Goal: Transaction & Acquisition: Purchase product/service

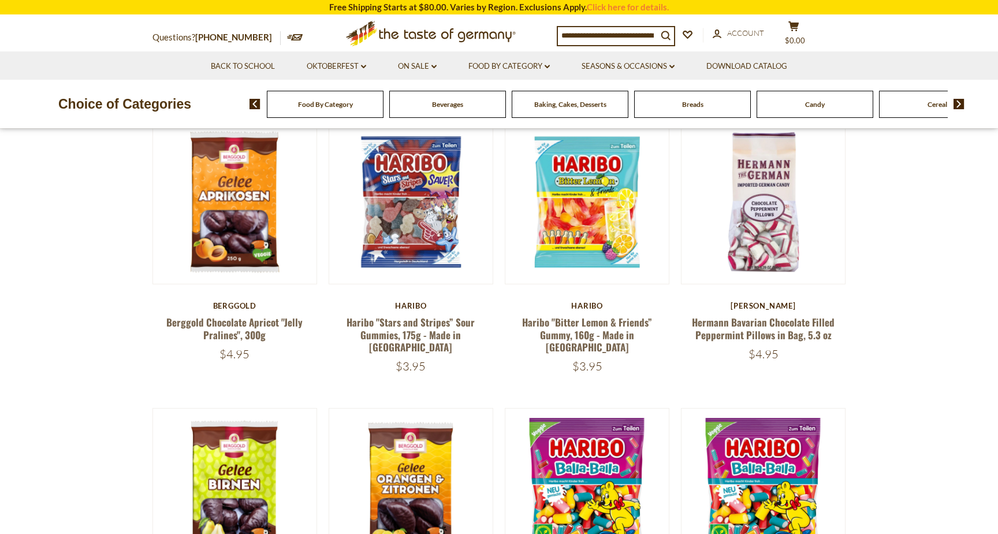
scroll to position [395, 0]
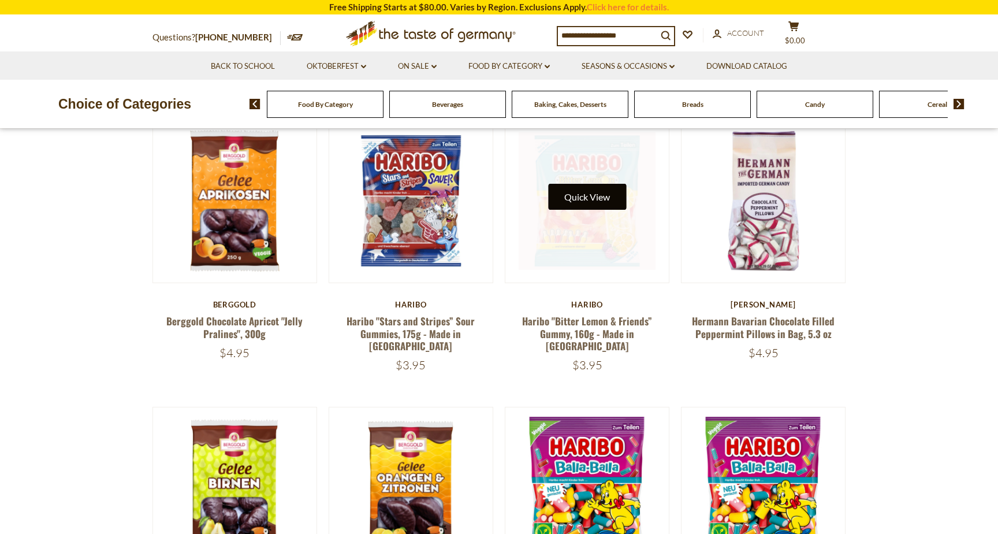
click at [576, 195] on button "Quick View" at bounding box center [587, 197] width 78 height 26
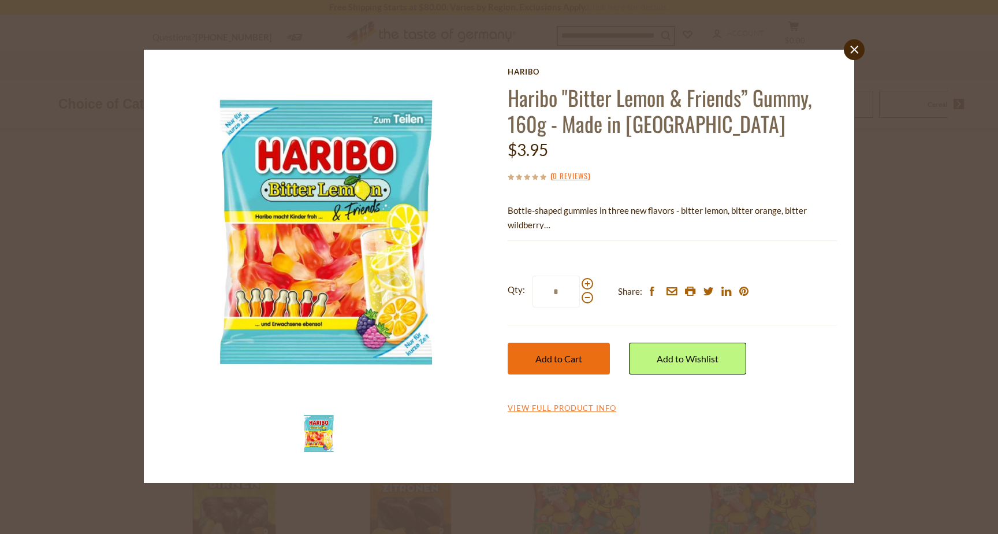
click at [555, 359] on span "Add to Cart" at bounding box center [558, 358] width 47 height 11
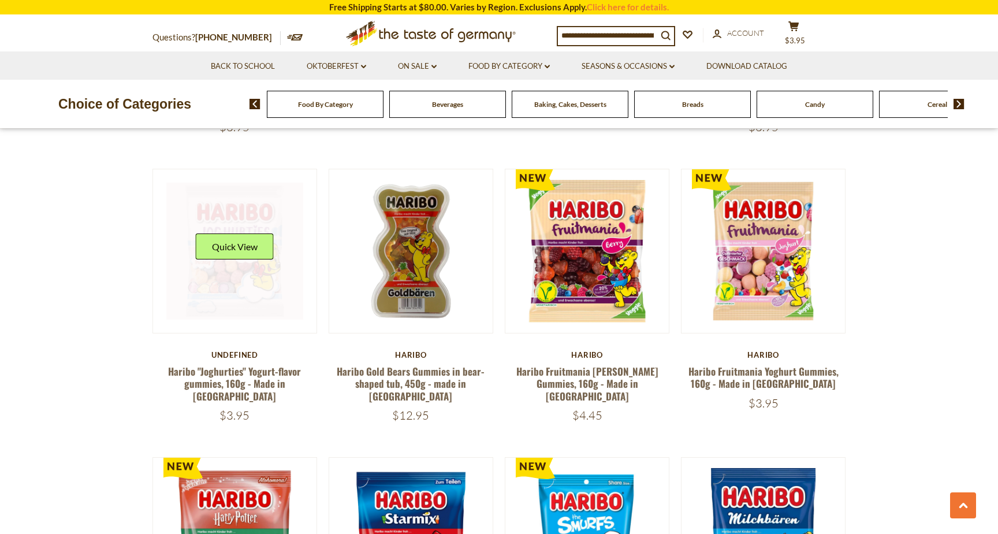
scroll to position [1723, 0]
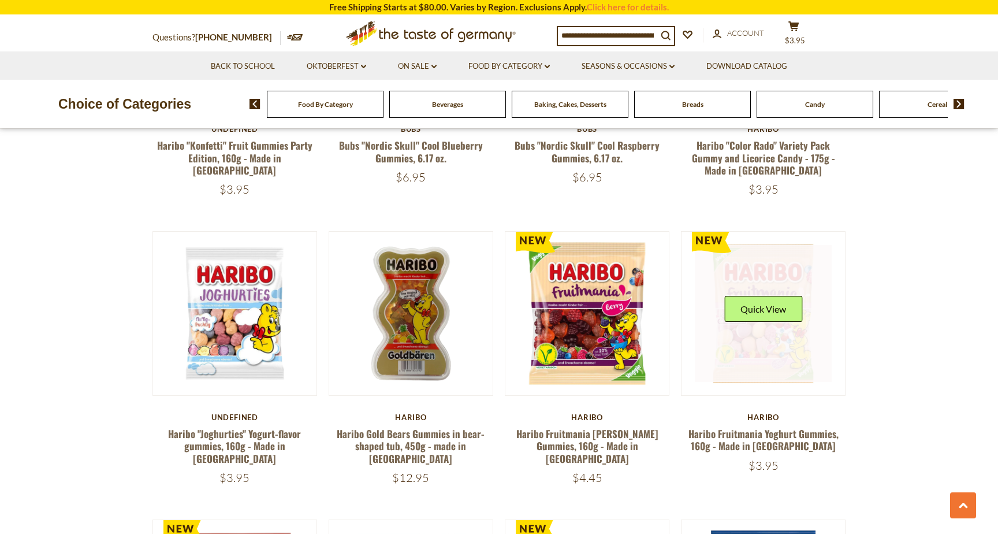
click at [764, 302] on div "Quick View" at bounding box center [763, 313] width 78 height 35
click at [754, 296] on button "Quick View" at bounding box center [763, 309] width 78 height 26
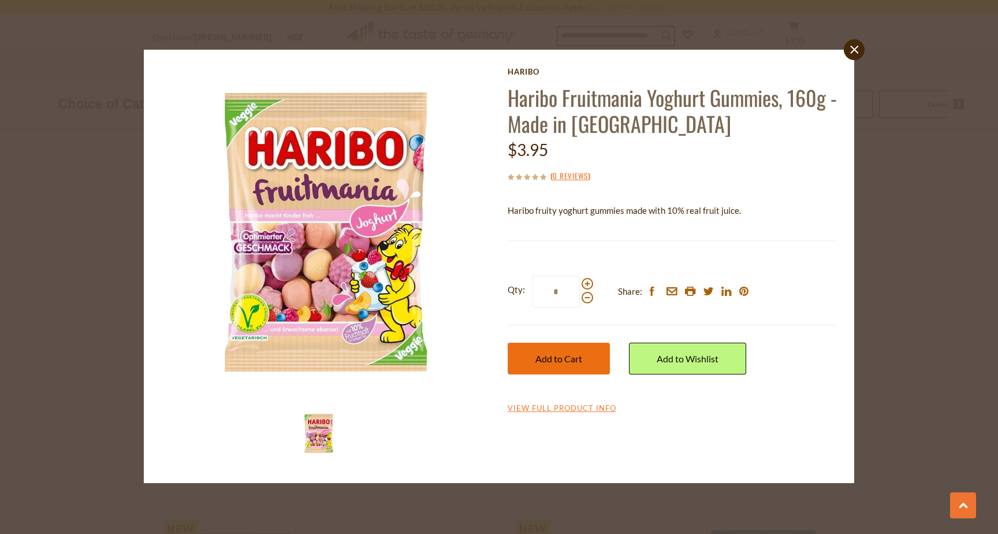
click at [578, 370] on button "Add to Cart" at bounding box center [559, 359] width 102 height 32
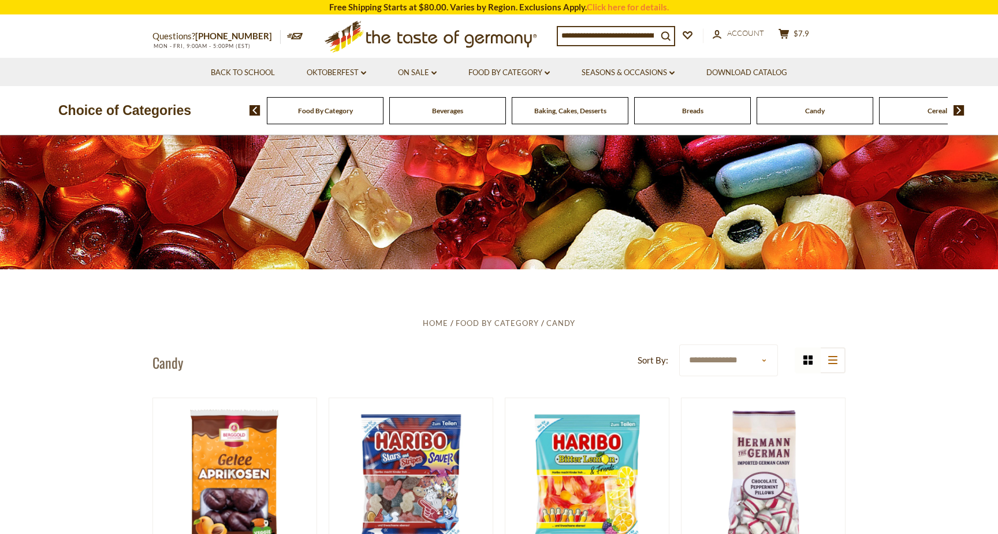
scroll to position [0, 0]
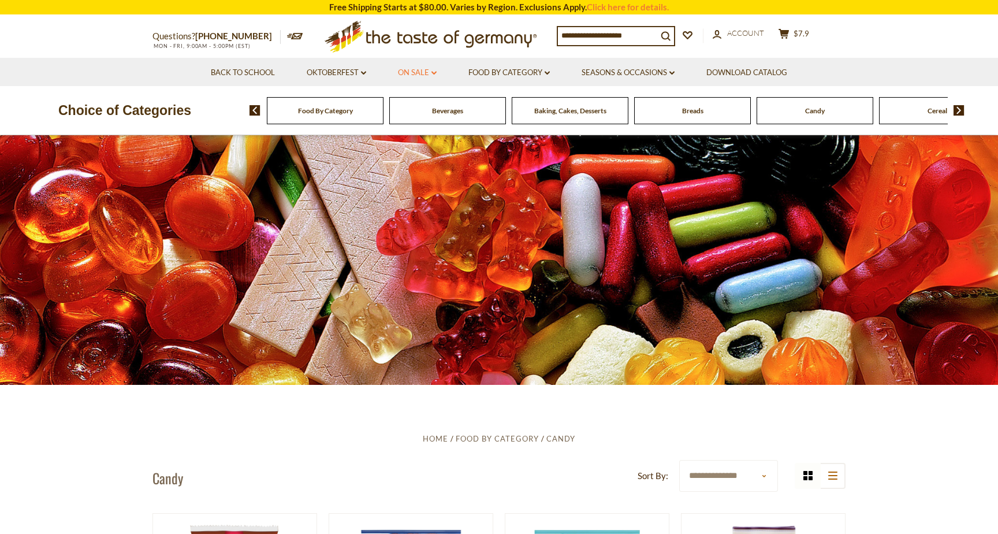
click at [411, 71] on link "On Sale dropdown_arrow" at bounding box center [417, 72] width 39 height 13
click at [486, 75] on link "Food By Category dropdown_arrow" at bounding box center [508, 72] width 81 height 13
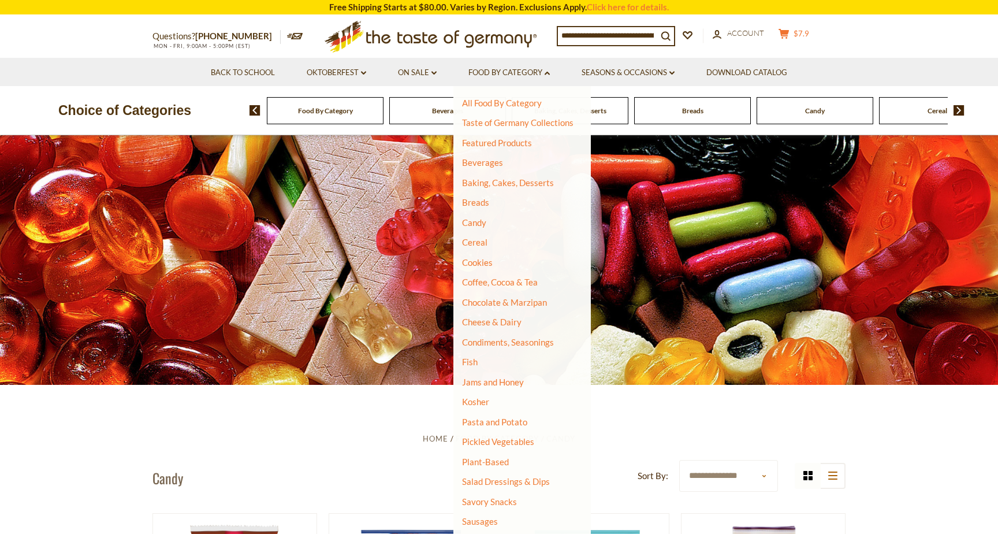
click at [798, 38] on button "cart $7.9" at bounding box center [793, 35] width 35 height 14
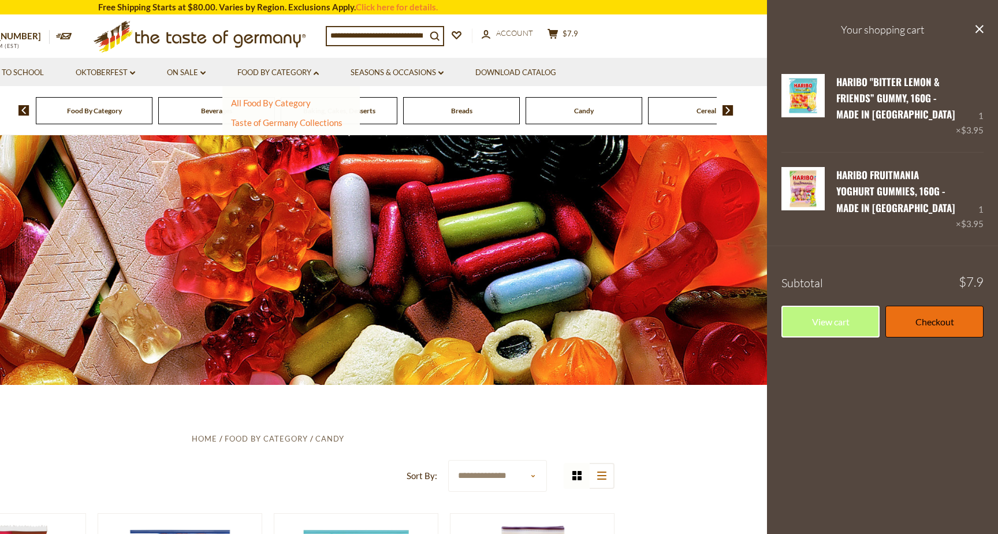
click at [946, 325] on link "Checkout" at bounding box center [935, 322] width 98 height 32
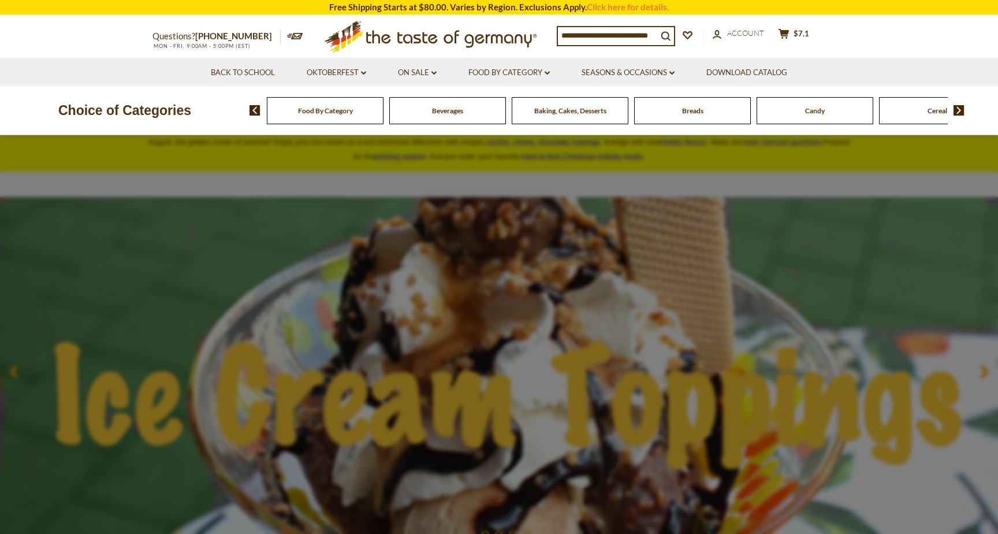
scroll to position [11, 0]
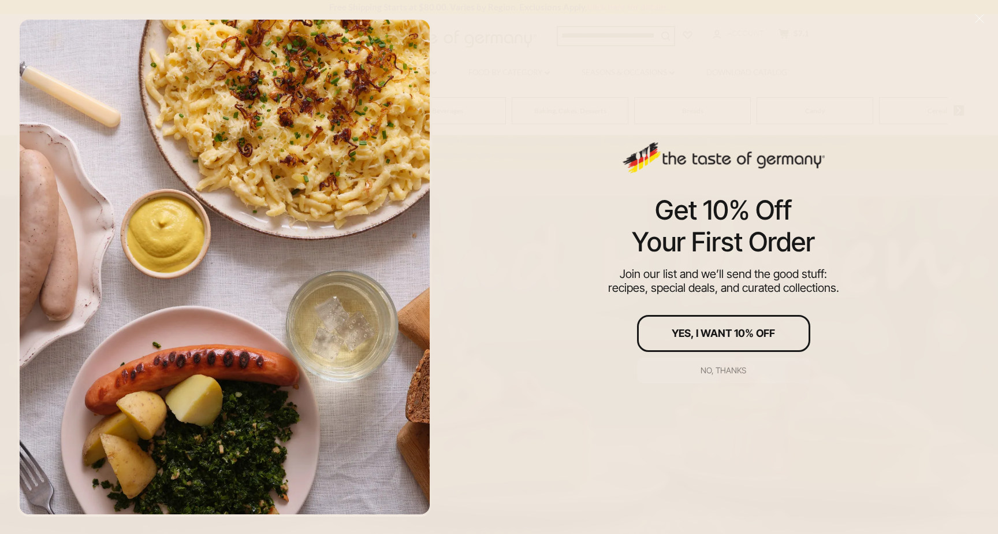
click at [735, 366] on div "No, thanks" at bounding box center [724, 370] width 46 height 8
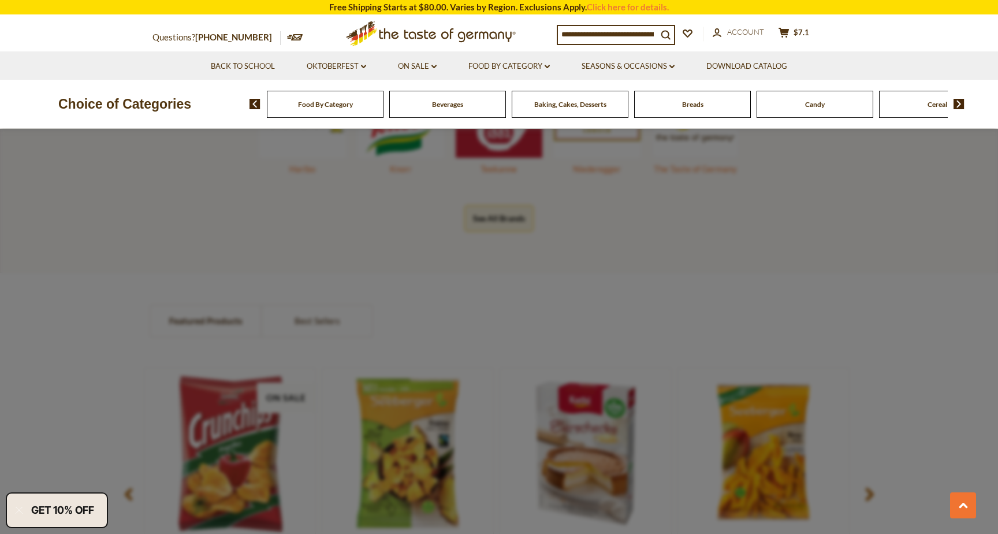
scroll to position [858, 0]
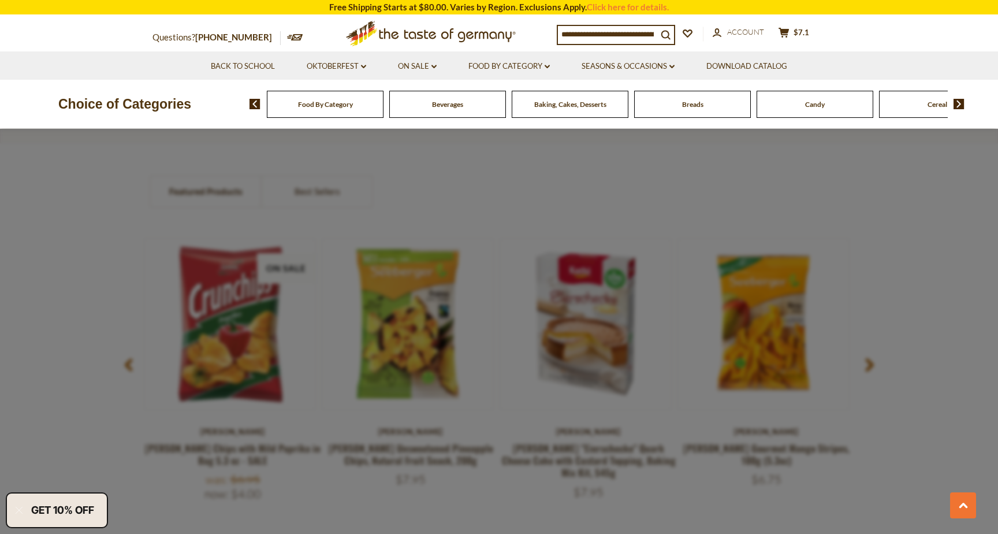
click at [620, 189] on div at bounding box center [499, 267] width 998 height 534
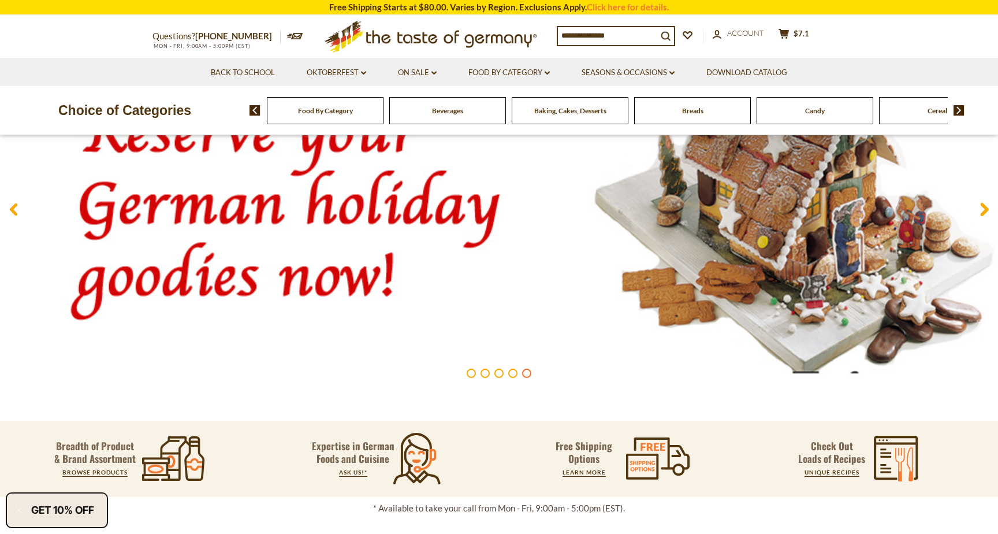
scroll to position [0, 0]
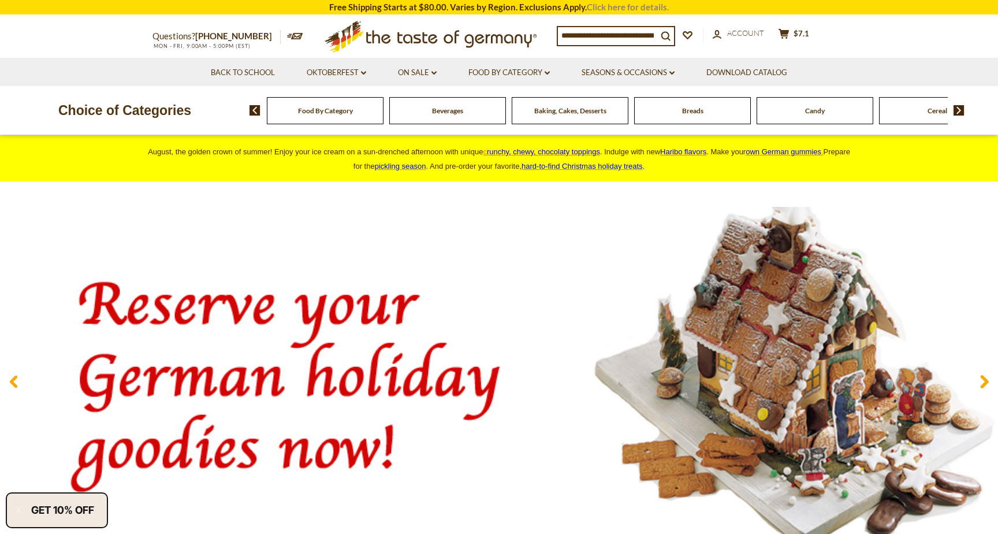
click at [627, 12] on link "Click here for details." at bounding box center [628, 7] width 82 height 10
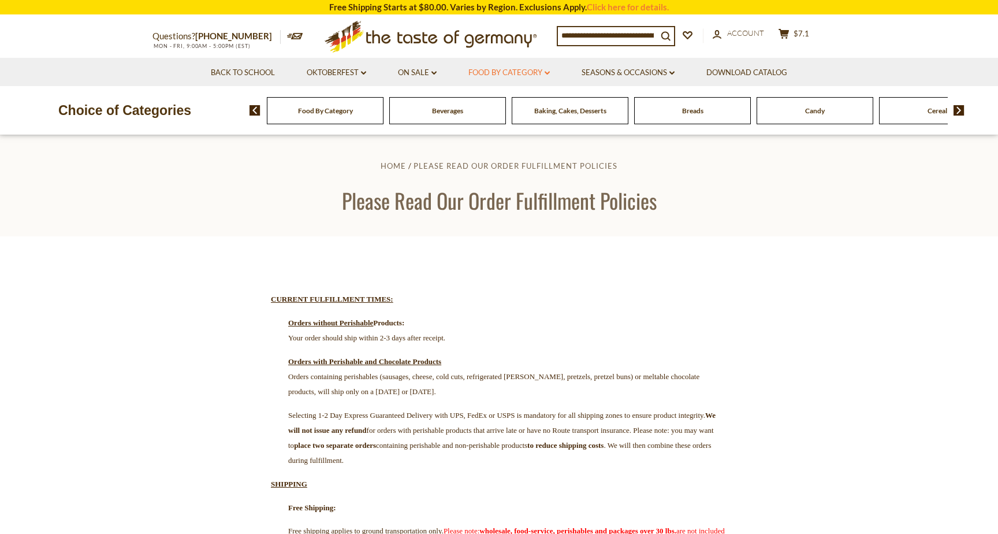
click at [504, 74] on link "Food By Category dropdown_arrow" at bounding box center [508, 72] width 81 height 13
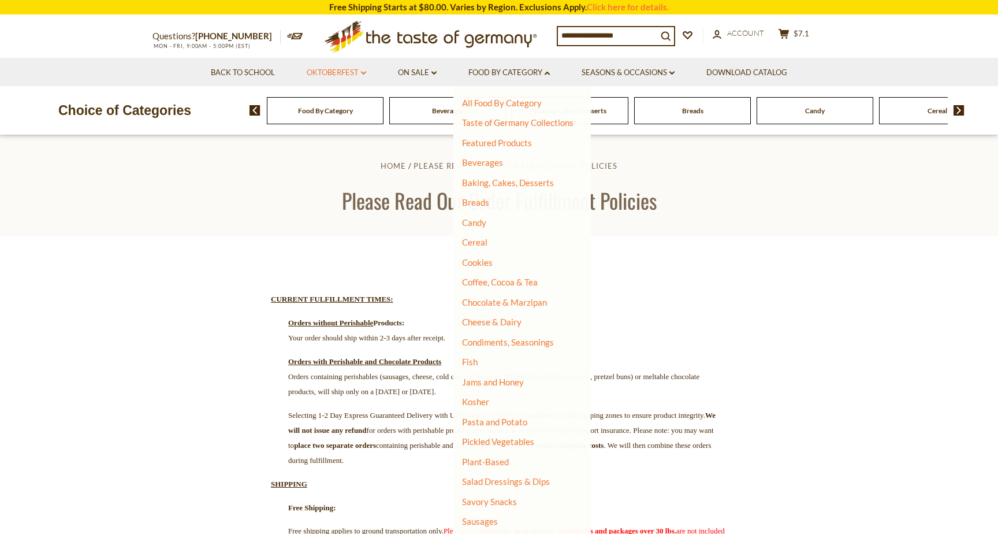
click at [322, 73] on link "Oktoberfest dropdown_arrow" at bounding box center [336, 72] width 59 height 13
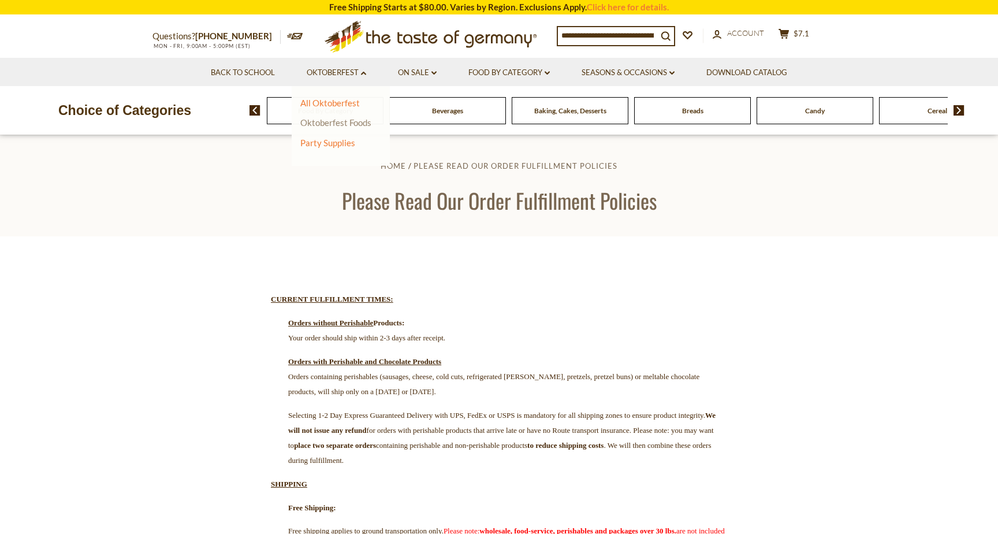
click at [325, 127] on link "Oktoberfest Foods" at bounding box center [335, 122] width 71 height 10
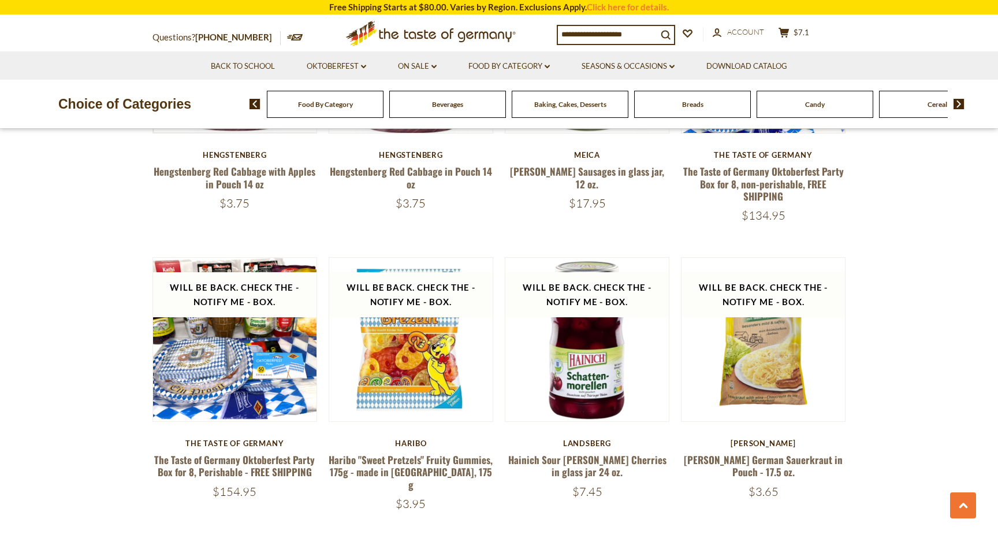
scroll to position [866, 0]
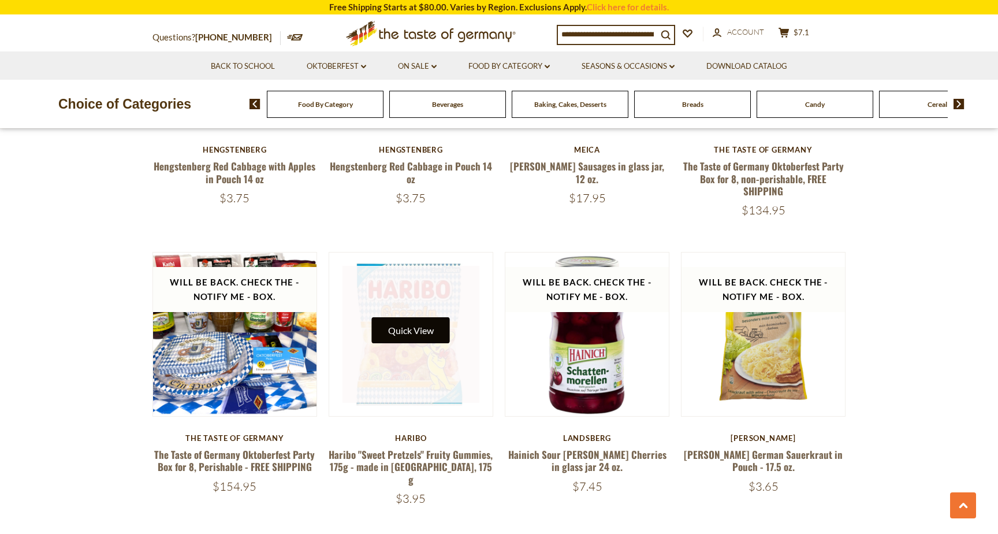
click at [410, 333] on button "Quick View" at bounding box center [411, 330] width 78 height 26
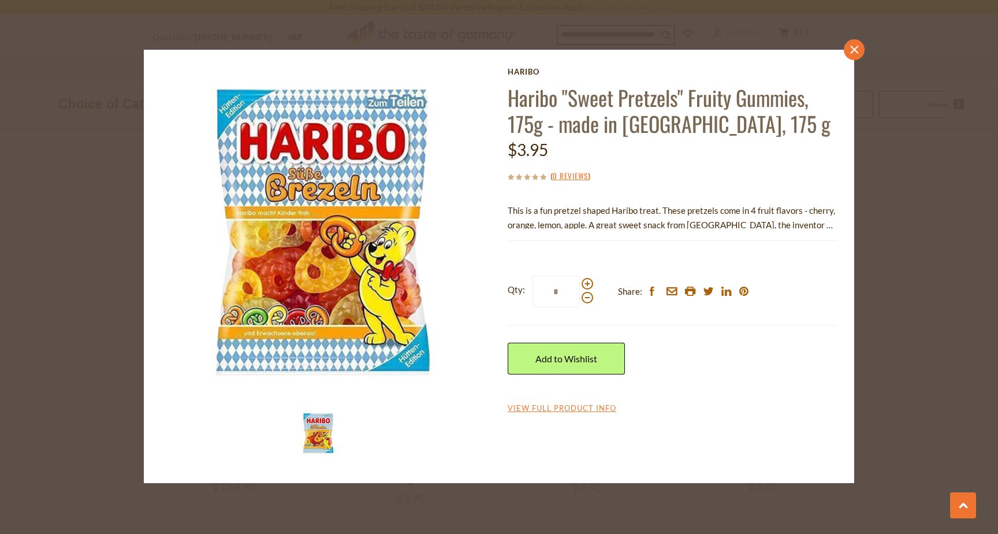
click at [854, 51] on icon "close" at bounding box center [854, 50] width 9 height 9
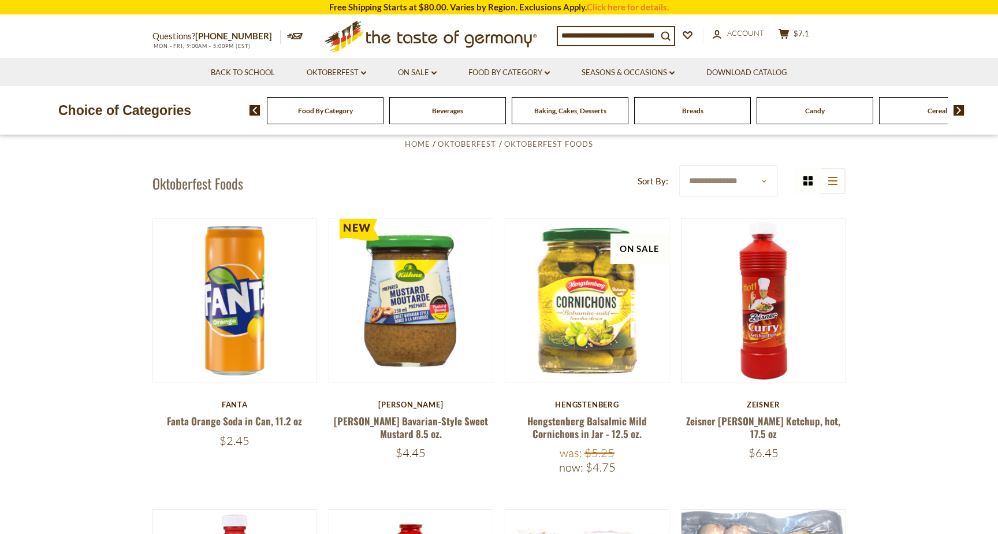
scroll to position [0, 0]
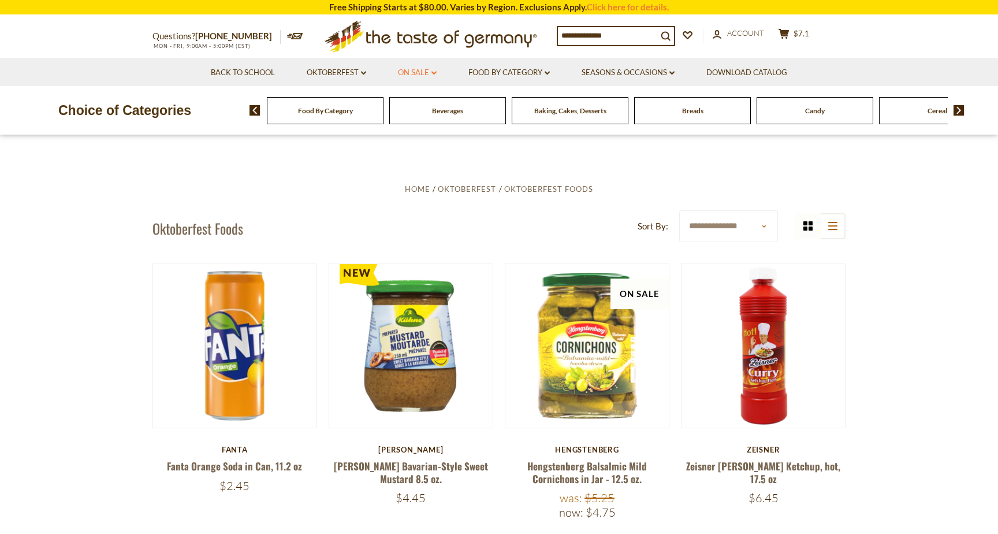
click at [415, 73] on link "On Sale dropdown_arrow" at bounding box center [417, 72] width 39 height 13
click at [497, 71] on link "Food By Category dropdown_arrow" at bounding box center [508, 72] width 81 height 13
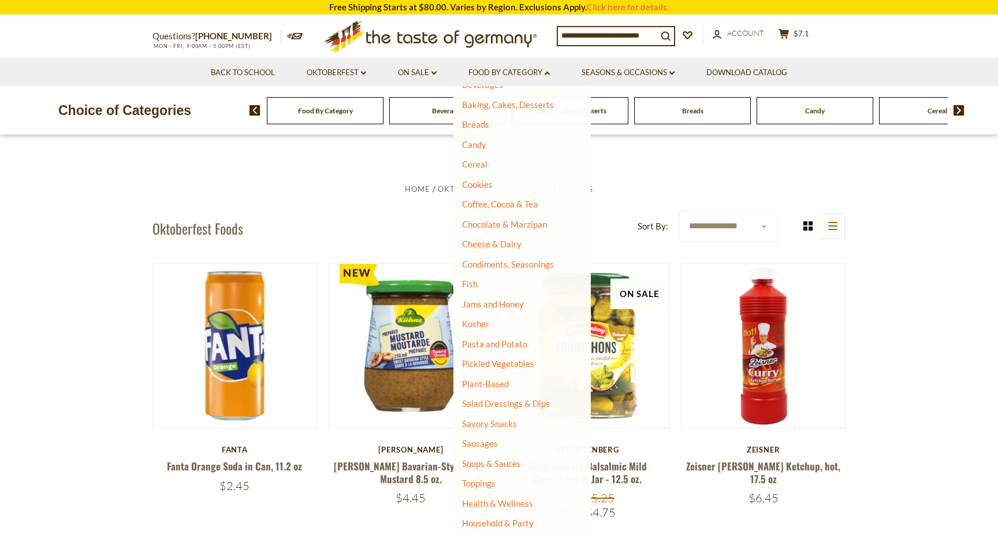
scroll to position [89, 0]
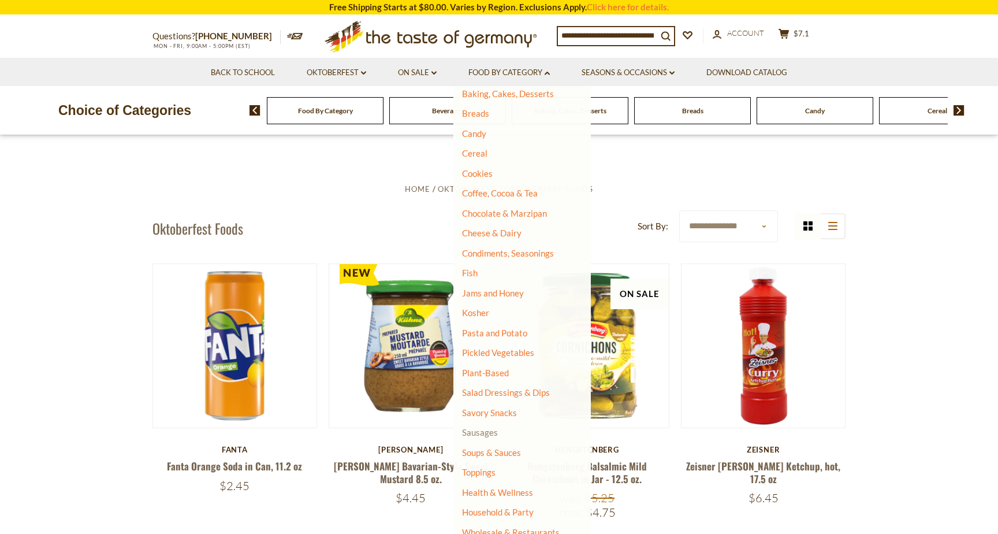
click at [479, 437] on link "Sausages" at bounding box center [480, 432] width 36 height 10
